Goal: Browse casually

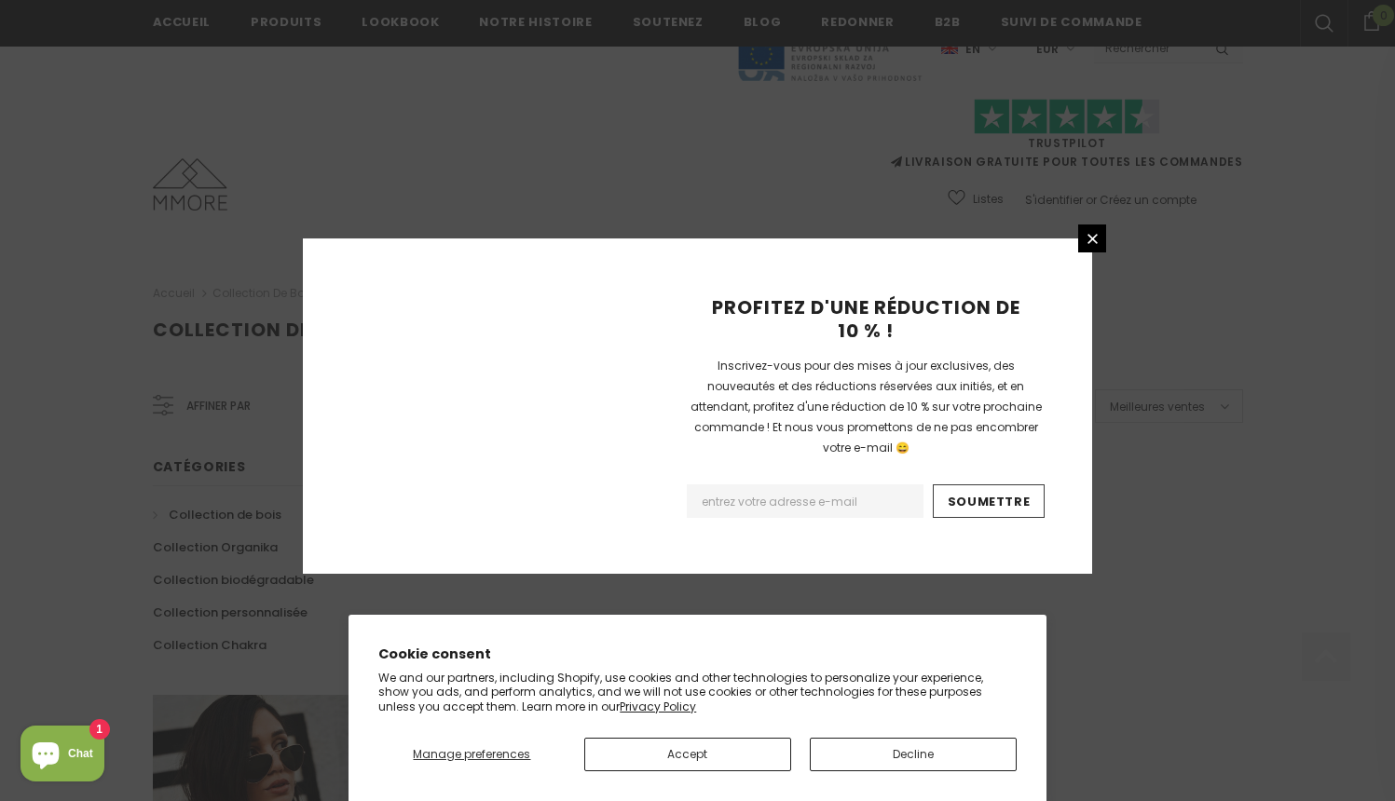
scroll to position [1153, 0]
